Goal: Find specific page/section: Find specific page/section

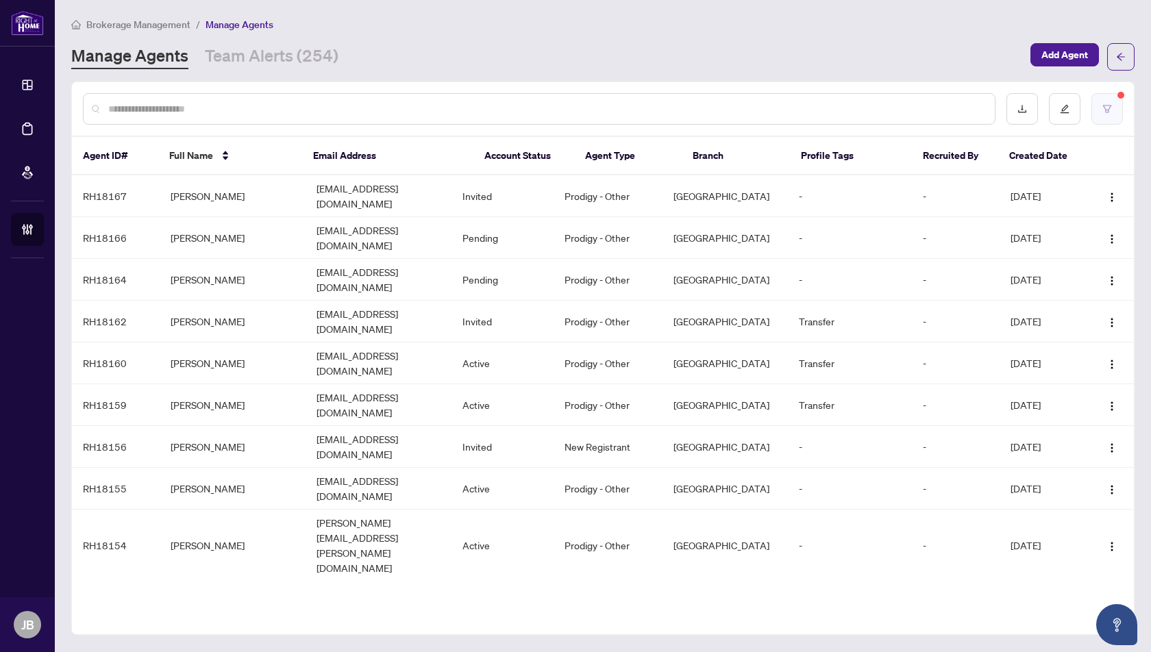
click at [1109, 113] on button "button" at bounding box center [1108, 109] width 32 height 32
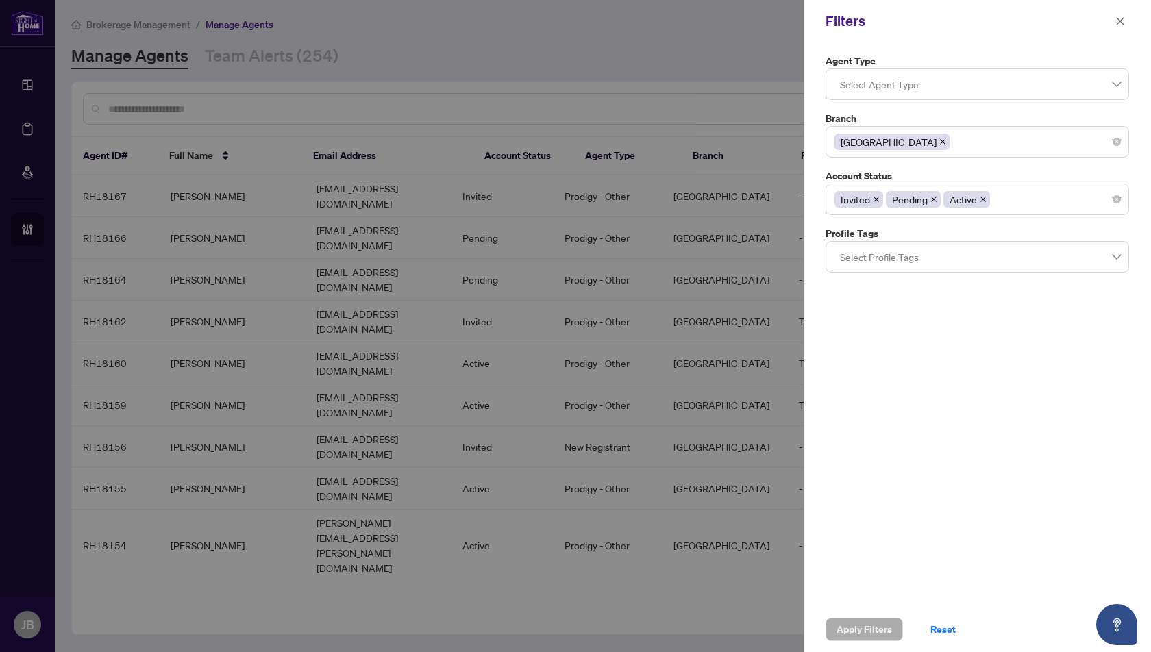
click at [981, 196] on icon "close" at bounding box center [983, 199] width 7 height 7
click at [860, 634] on span "Apply Filters" at bounding box center [865, 630] width 56 height 22
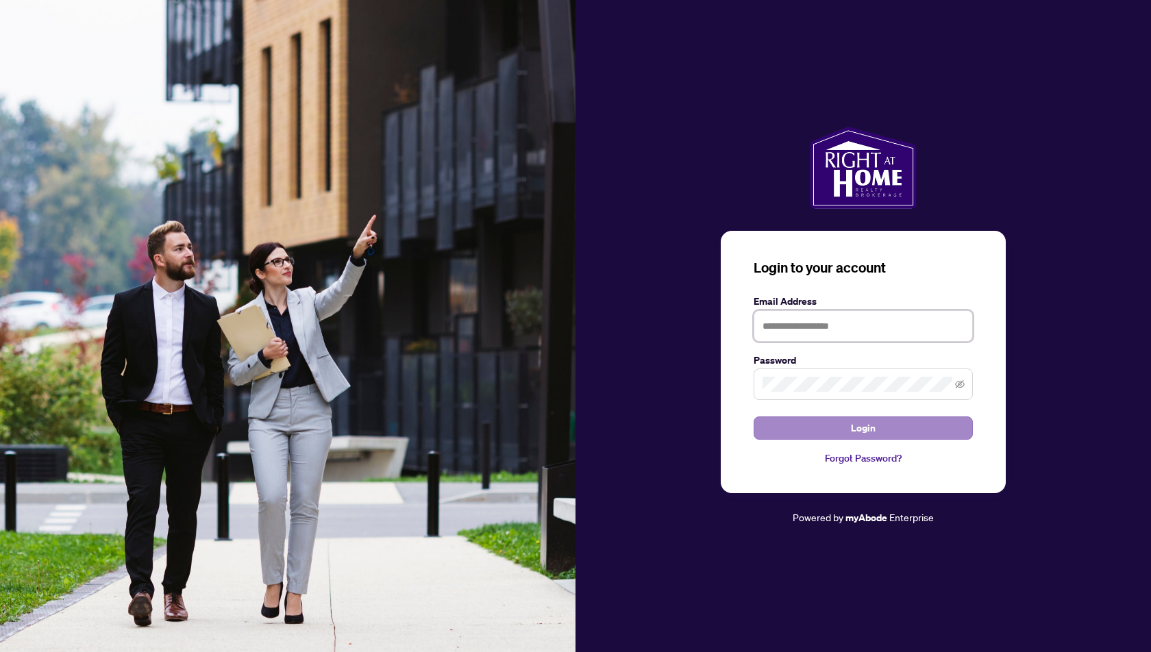
type input "**********"
click at [878, 432] on button "Login" at bounding box center [863, 428] width 219 height 23
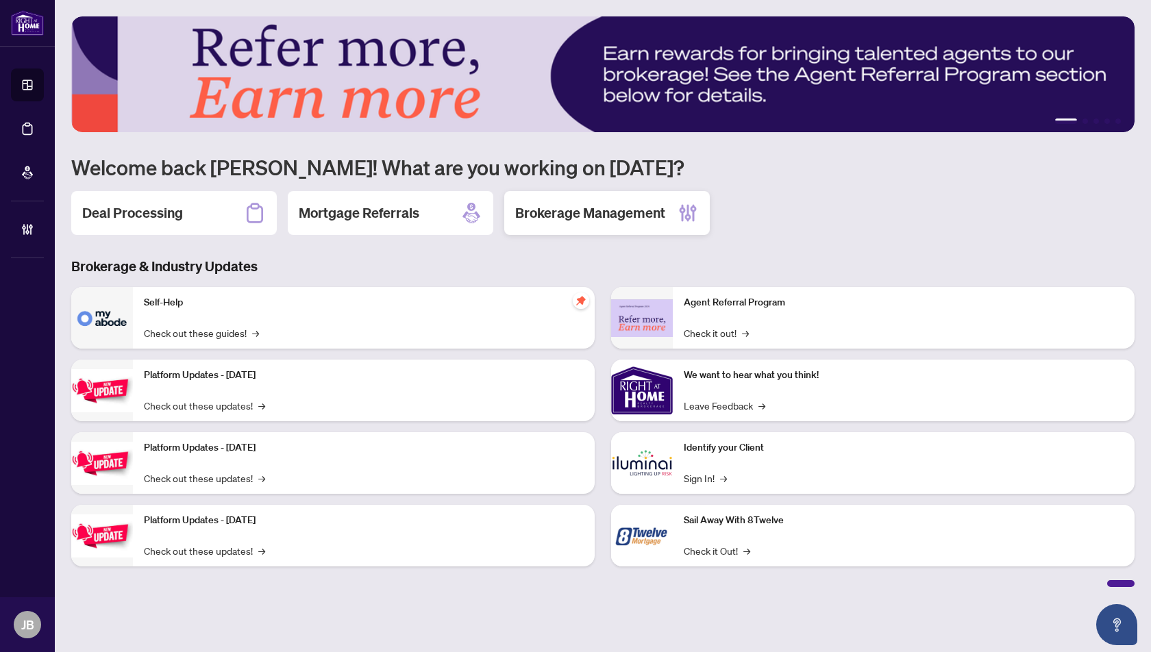
click at [626, 216] on h2 "Brokerage Management" at bounding box center [590, 213] width 150 height 19
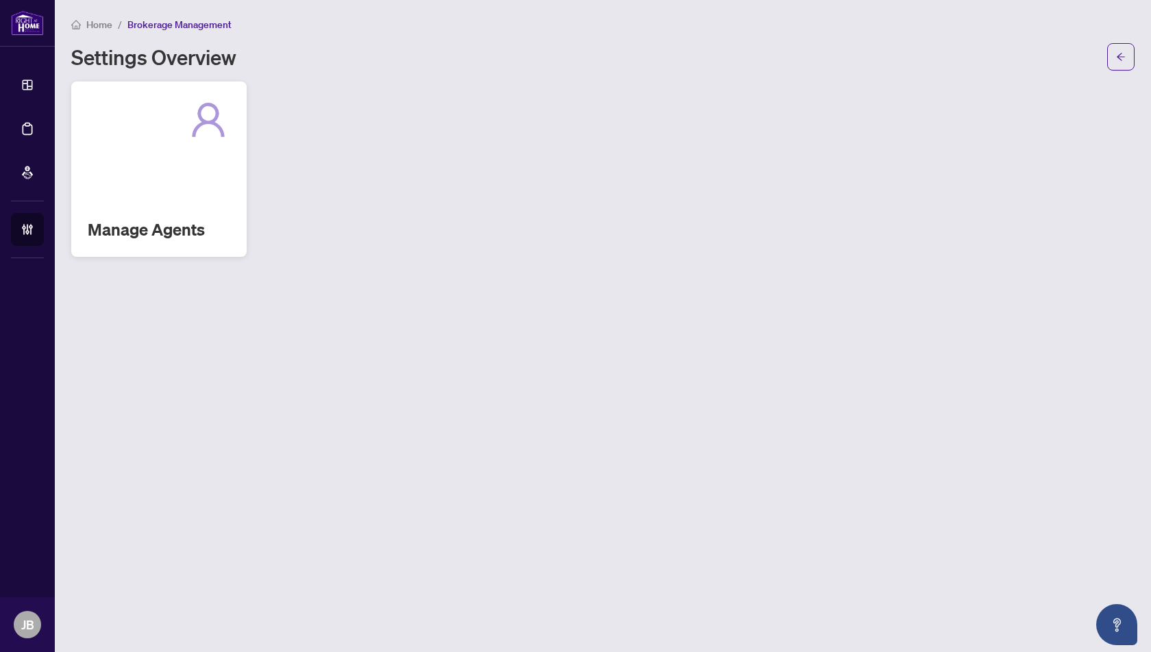
click at [173, 144] on div "Manage Agents" at bounding box center [158, 169] width 175 height 175
